Goal: Communication & Community: Answer question/provide support

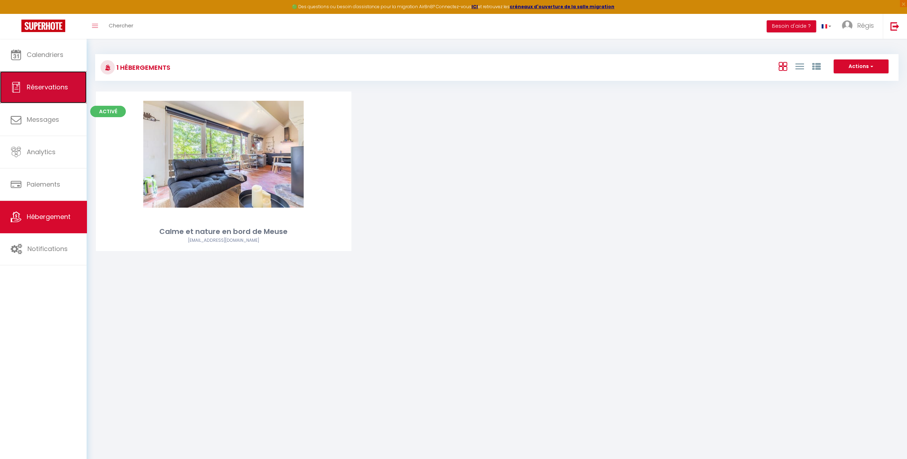
click at [43, 95] on link "Réservations" at bounding box center [43, 87] width 87 height 32
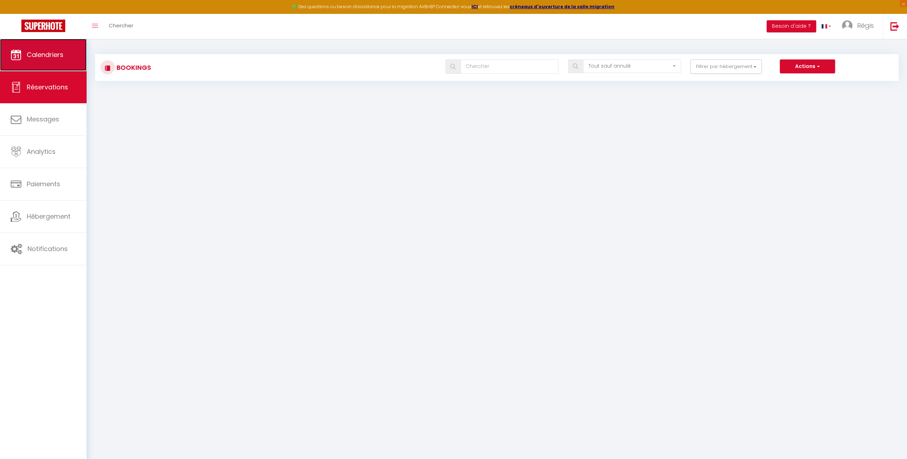
click at [42, 57] on span "Calendriers" at bounding box center [45, 54] width 37 height 9
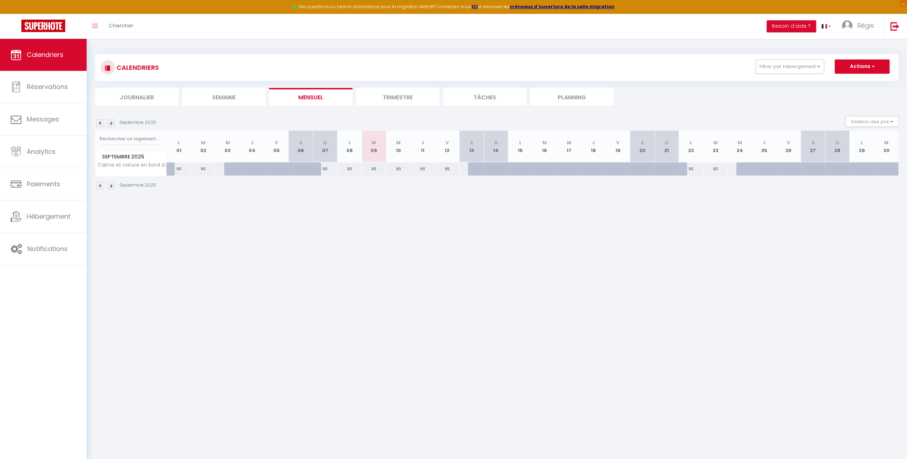
click at [398, 97] on li "Trimestre" at bounding box center [397, 96] width 83 height 17
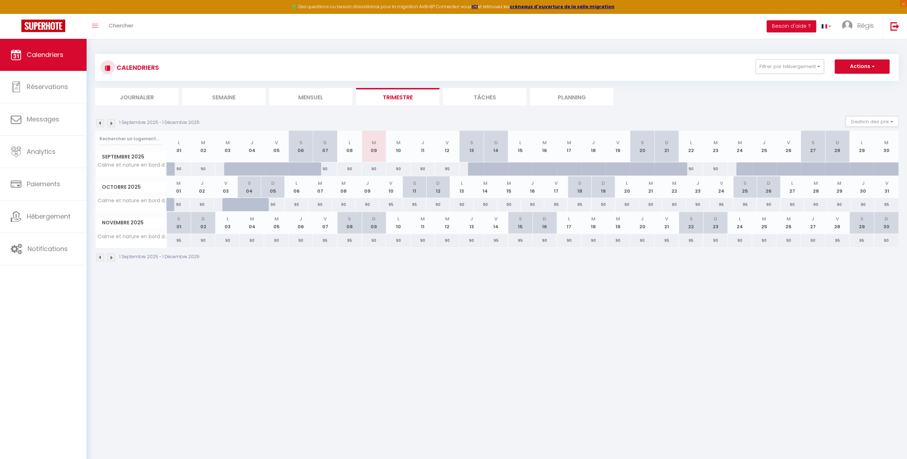
click at [110, 256] on img at bounding box center [111, 258] width 8 height 8
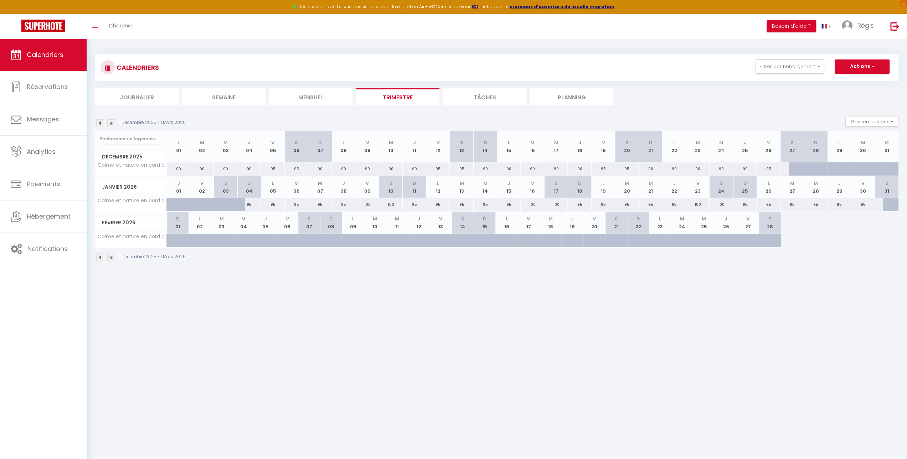
click at [99, 255] on img at bounding box center [100, 258] width 8 height 8
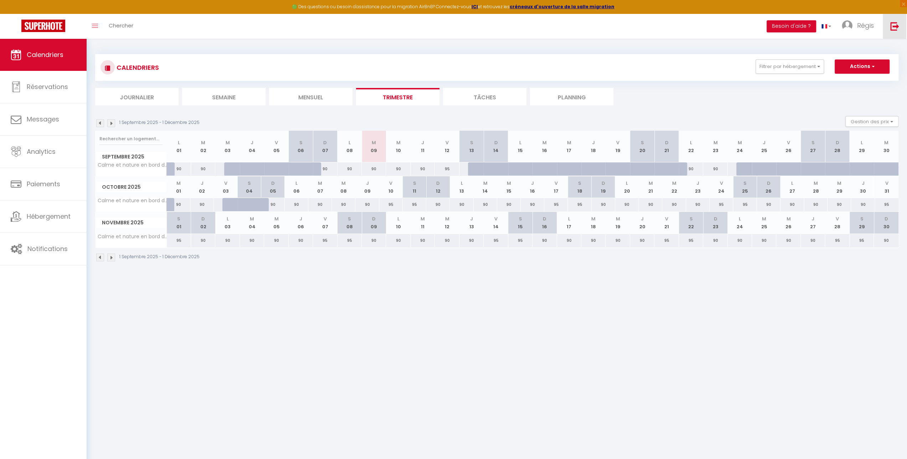
click at [893, 25] on img at bounding box center [894, 26] width 9 height 9
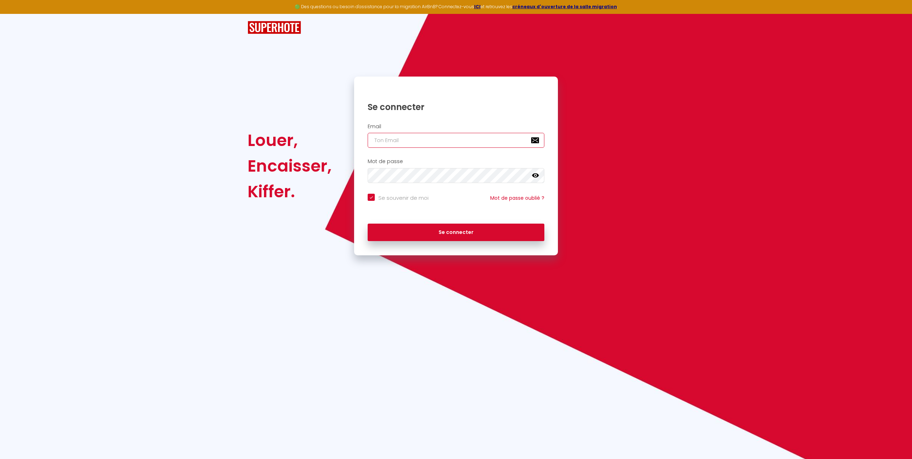
type input "[EMAIL_ADDRESS][DOMAIN_NAME]"
checkbox input "true"
click at [523, 139] on input "[EMAIL_ADDRESS][DOMAIN_NAME]" at bounding box center [456, 140] width 177 height 15
type input "[EMAIL_ADDRESS][DOMAIN_NAME]"
click at [431, 233] on button "Se connecter" at bounding box center [456, 233] width 177 height 18
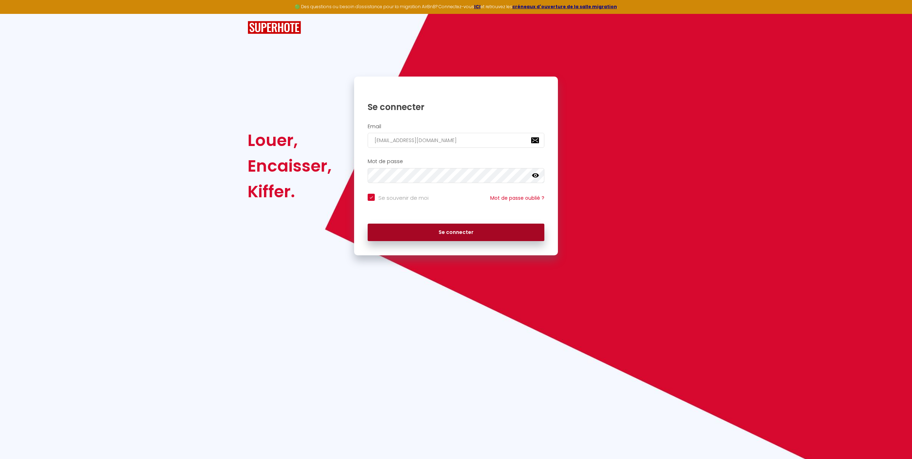
checkbox input "true"
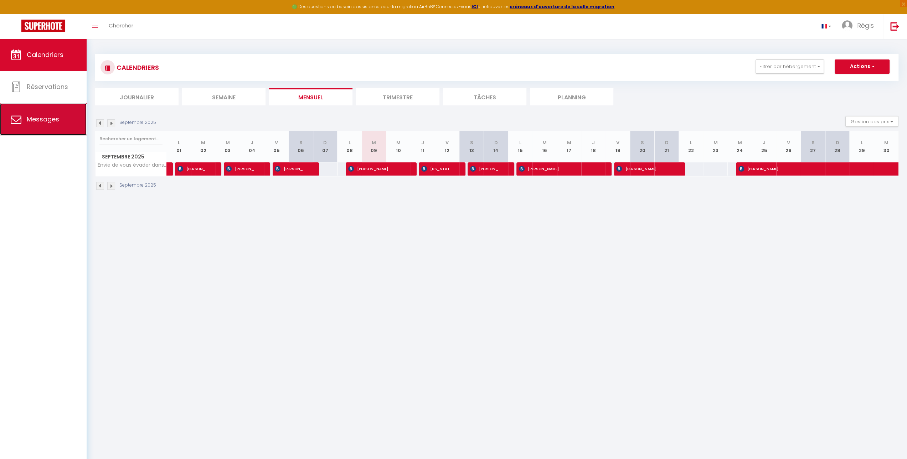
click at [27, 119] on span "Messages" at bounding box center [43, 119] width 32 height 9
select select "message"
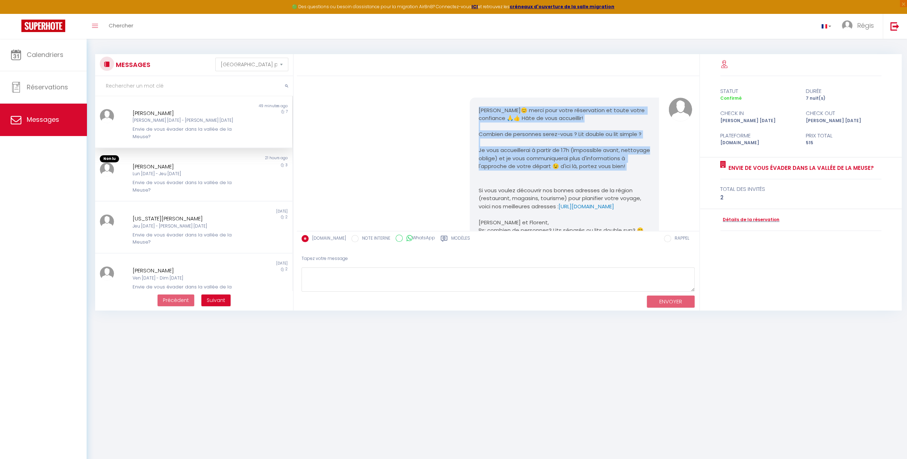
drag, startPoint x: 477, startPoint y: 110, endPoint x: 535, endPoint y: 183, distance: 93.0
click at [535, 183] on p "[PERSON_NAME] 😊 merci pour votre réservation et toute votre confiance 🙏👍️ Hâte …" at bounding box center [564, 175] width 172 height 136
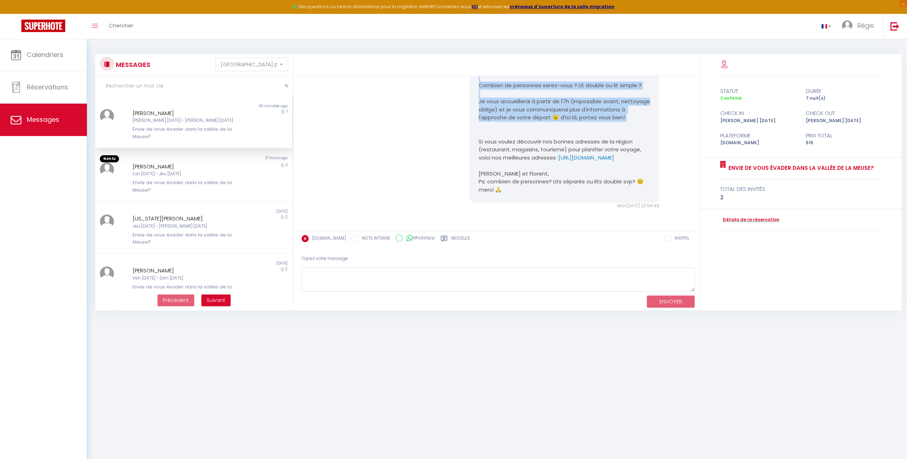
scroll to position [71, 0]
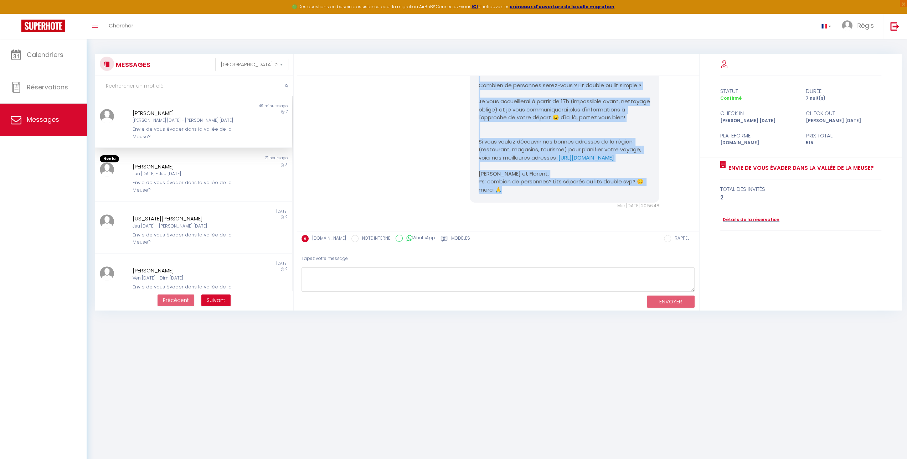
click at [524, 190] on p "[PERSON_NAME] 😊 merci pour votre réservation et toute votre confiance 🙏👍️ Hâte …" at bounding box center [564, 126] width 172 height 136
copy p "[PERSON_NAME] 😊 merci pour votre réservation et toute votre confiance 🙏👍️ Hâte …"
